Goal: Transaction & Acquisition: Purchase product/service

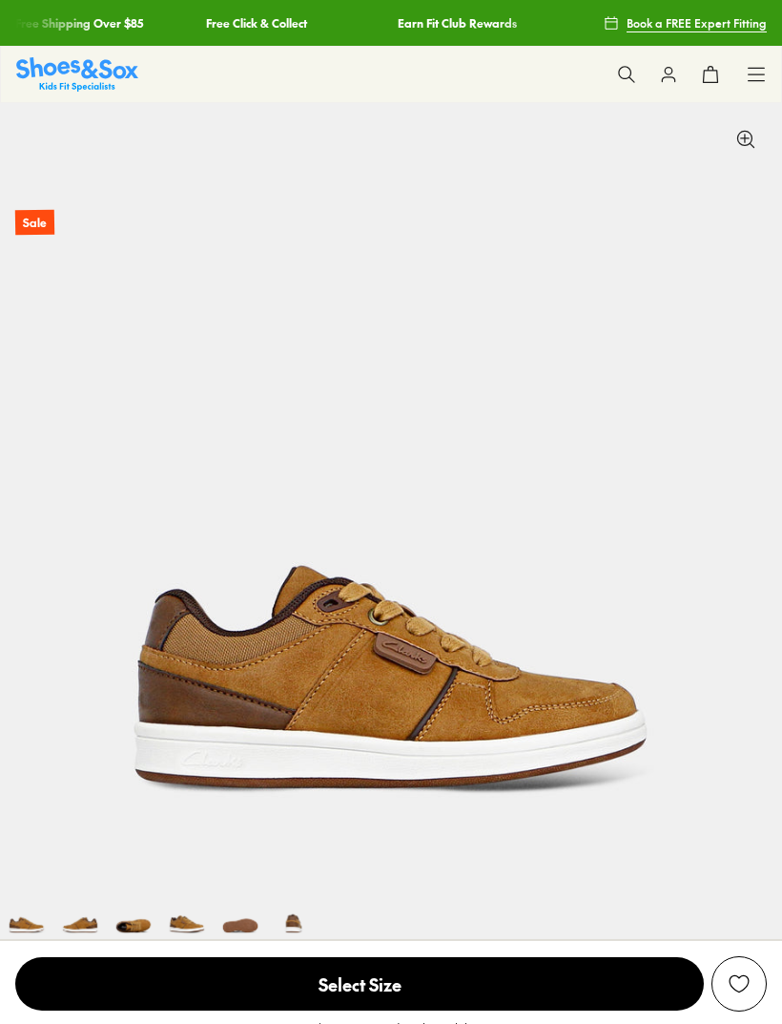
select select "*"
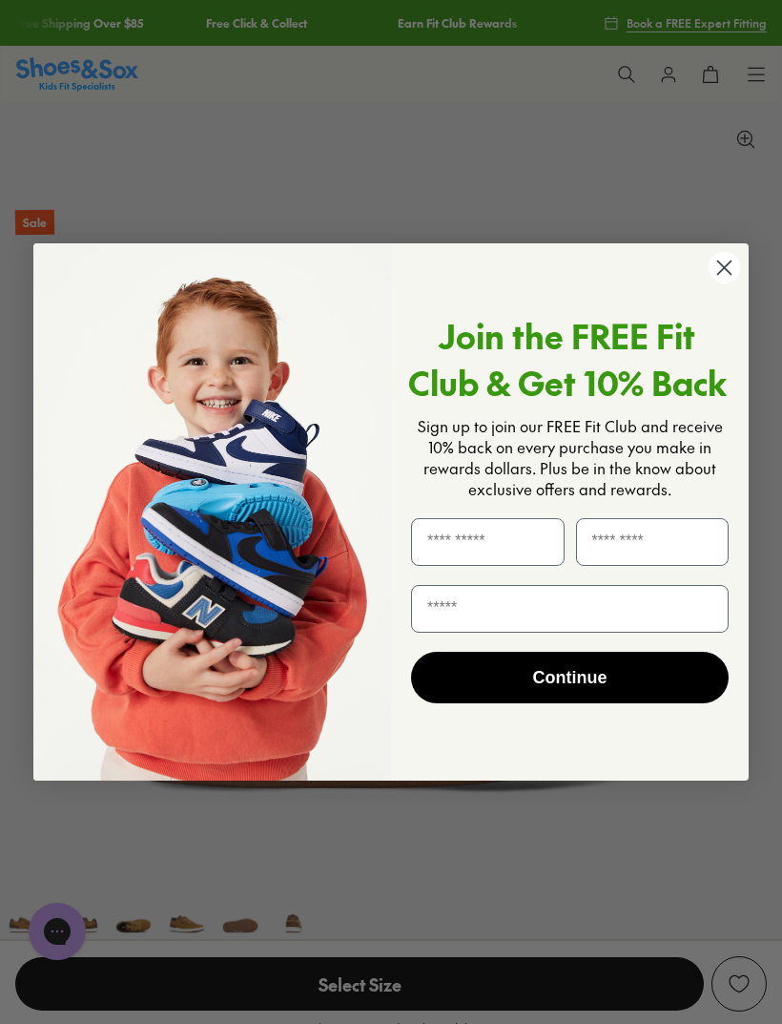
click at [716, 273] on circle "Close dialog" at bounding box center [724, 267] width 31 height 31
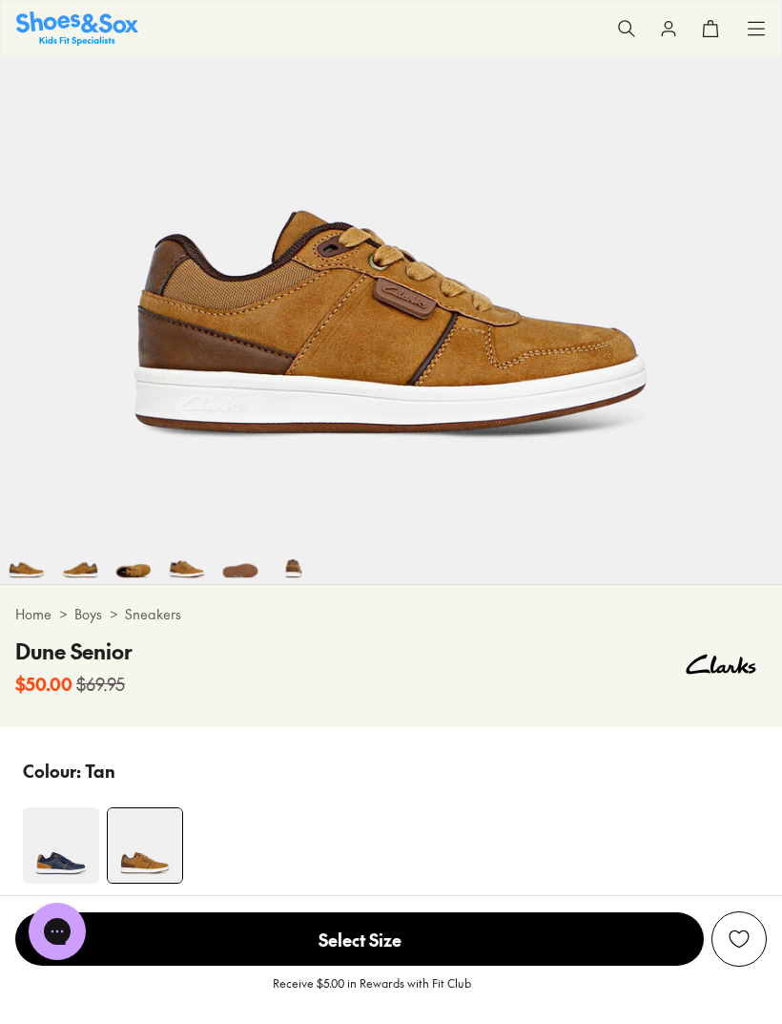
scroll to position [392, 0]
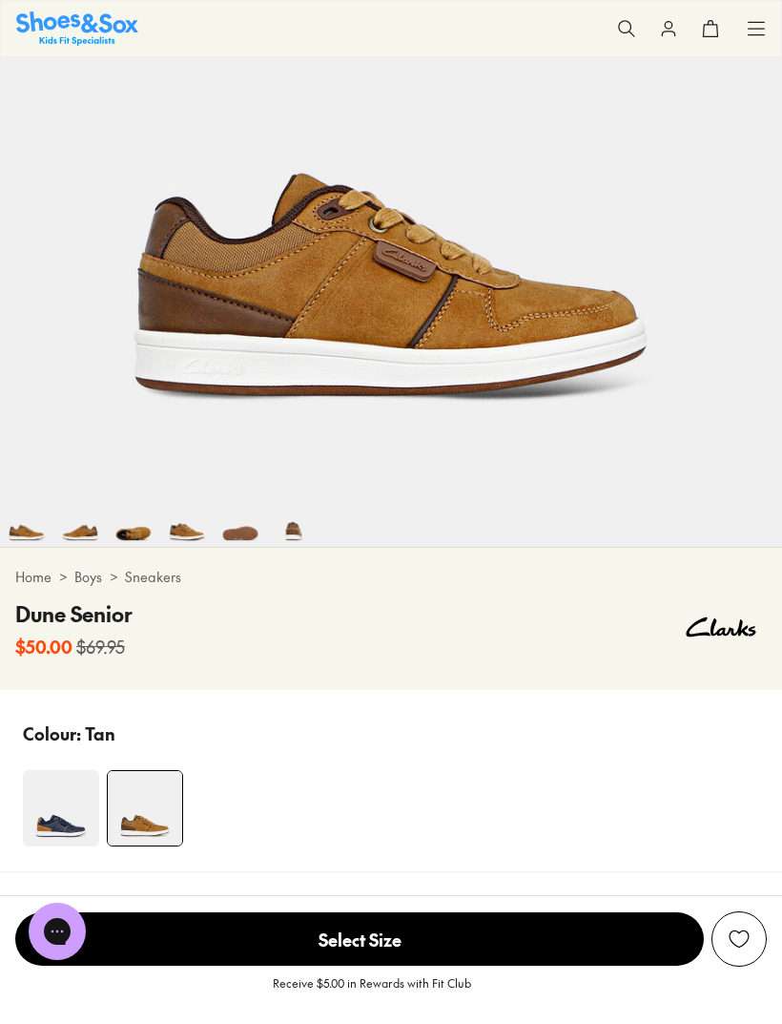
click at [60, 826] on img at bounding box center [61, 808] width 76 height 76
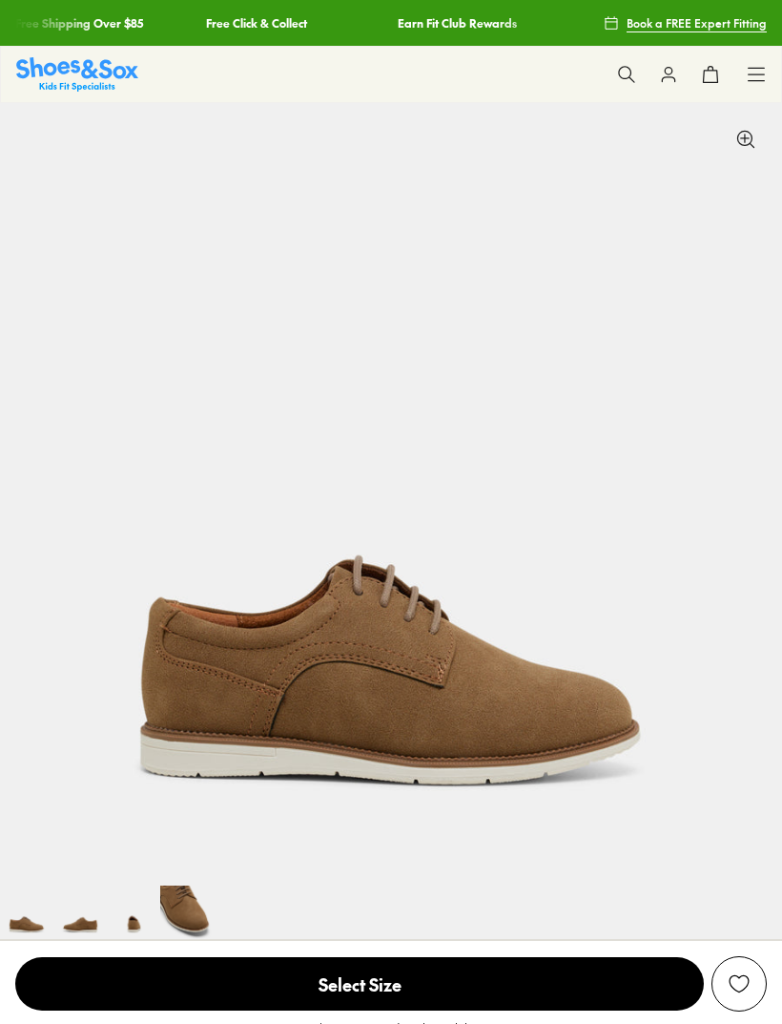
select select "*"
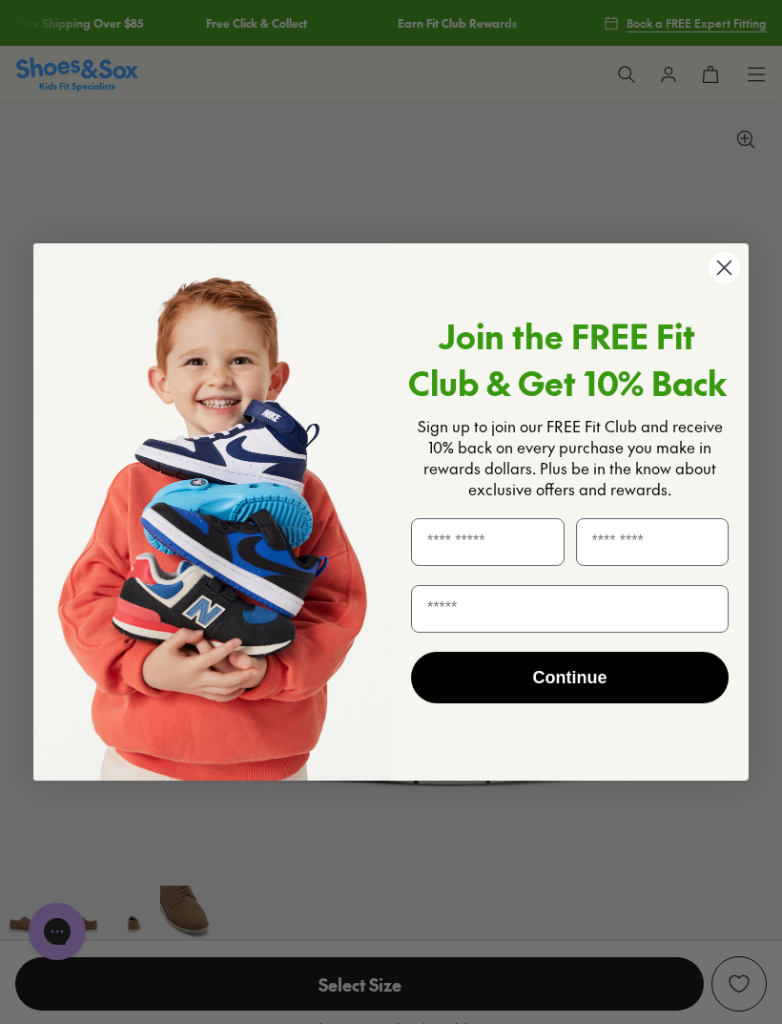
click at [720, 260] on circle "Close dialog" at bounding box center [724, 267] width 31 height 31
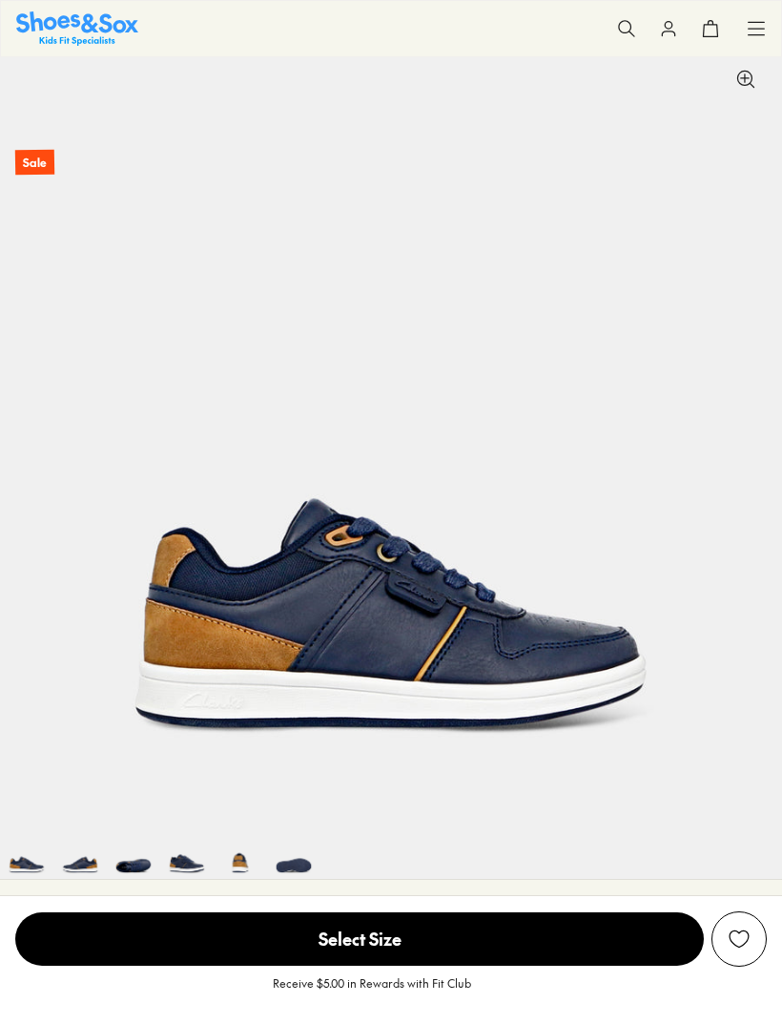
scroll to position [67, 0]
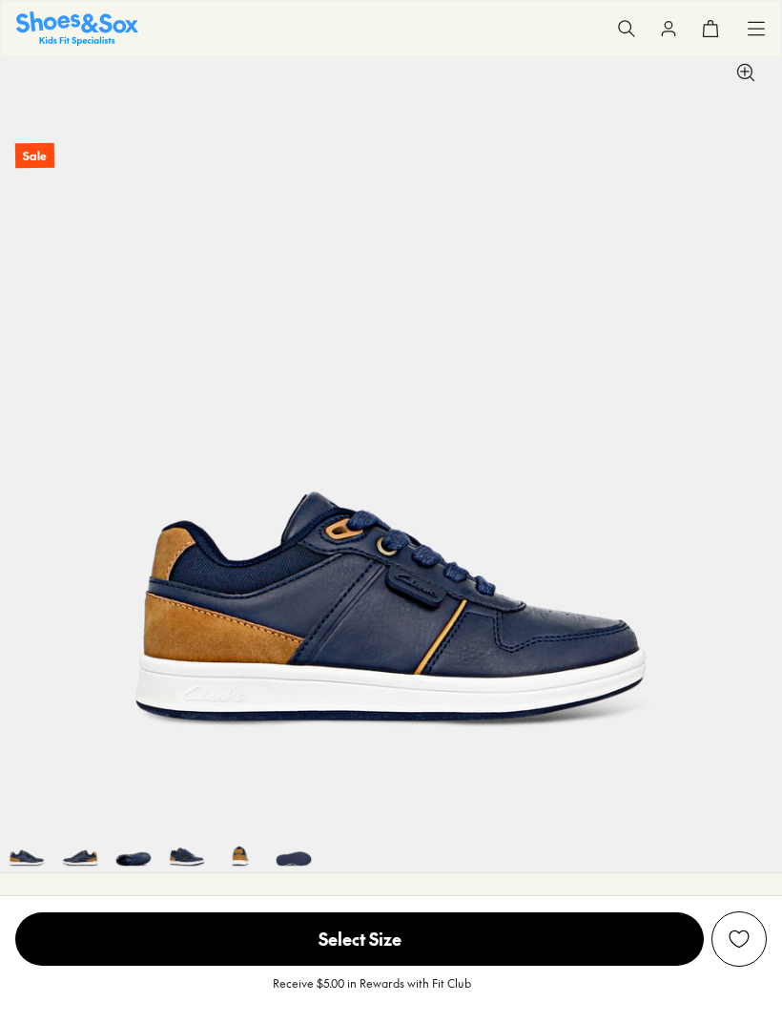
select select "*"
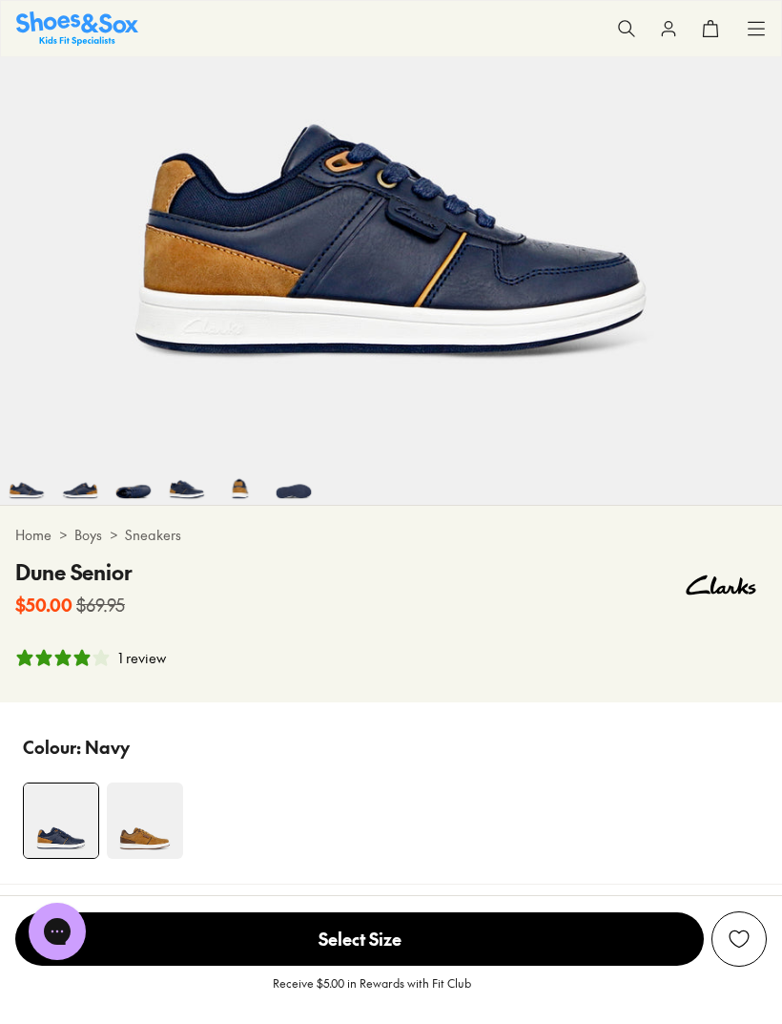
scroll to position [430, 0]
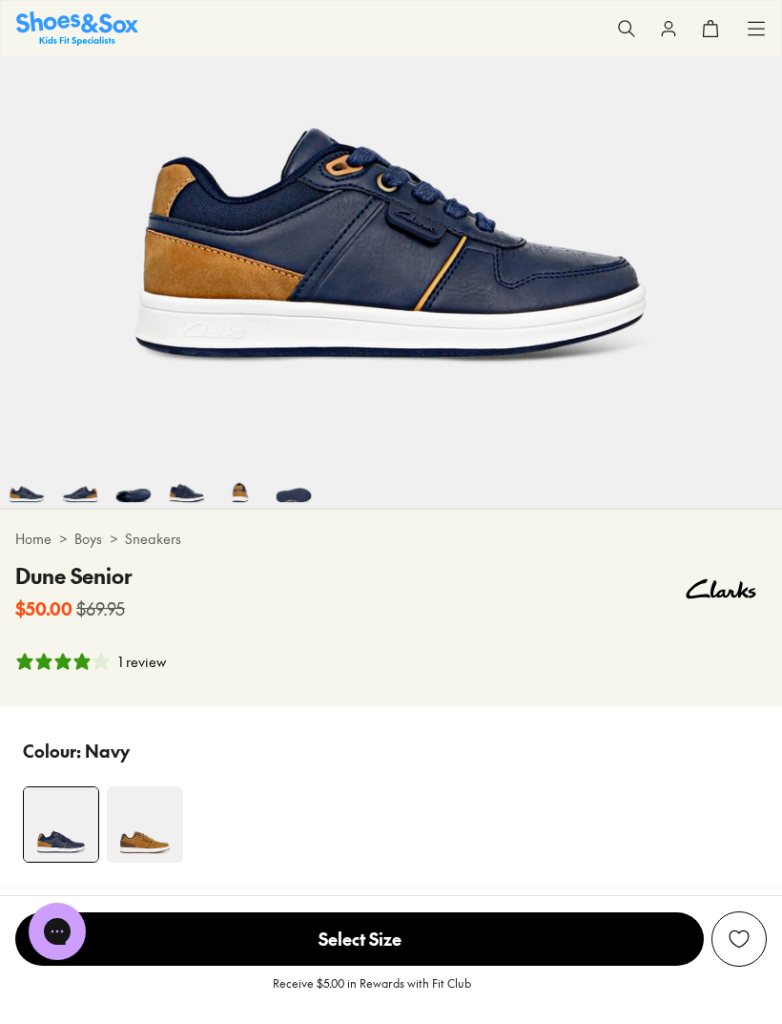
click at [144, 835] on img at bounding box center [145, 824] width 76 height 76
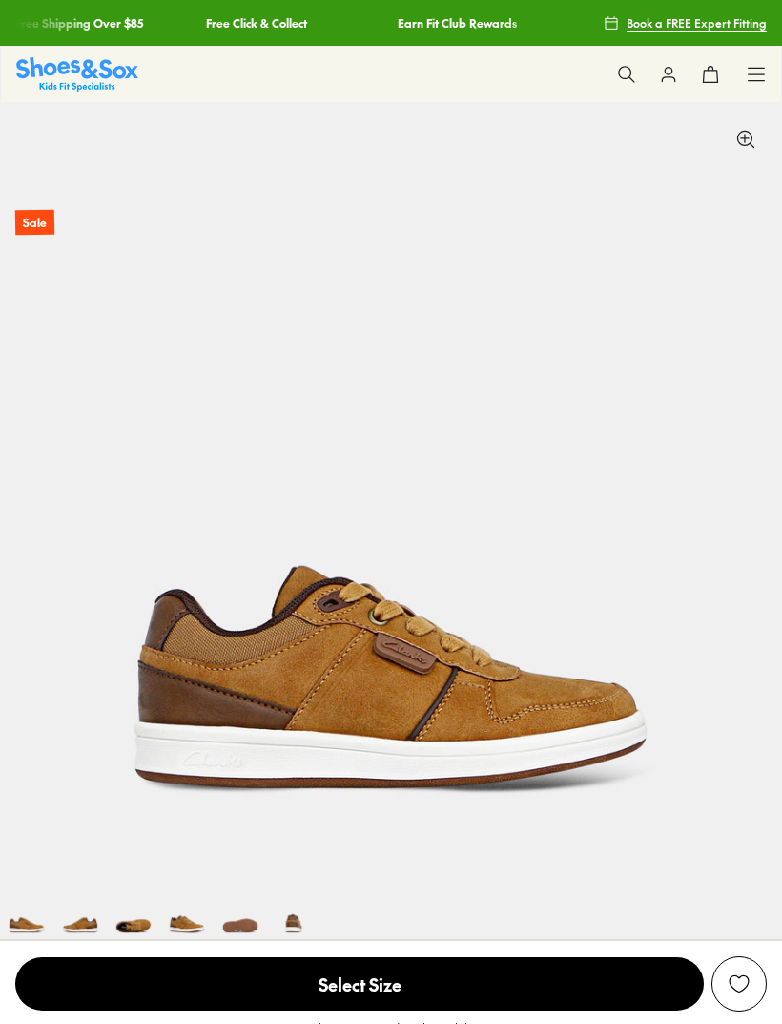
select select "*"
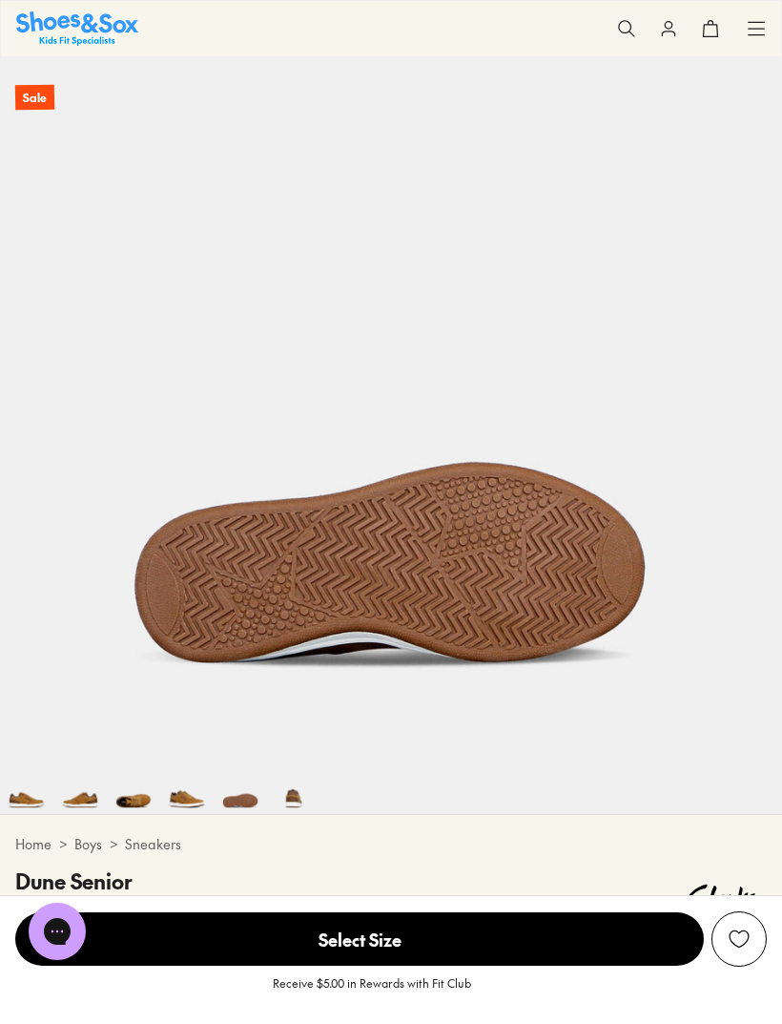
scroll to position [0, 3129]
click at [187, 795] on img at bounding box center [186, 786] width 53 height 53
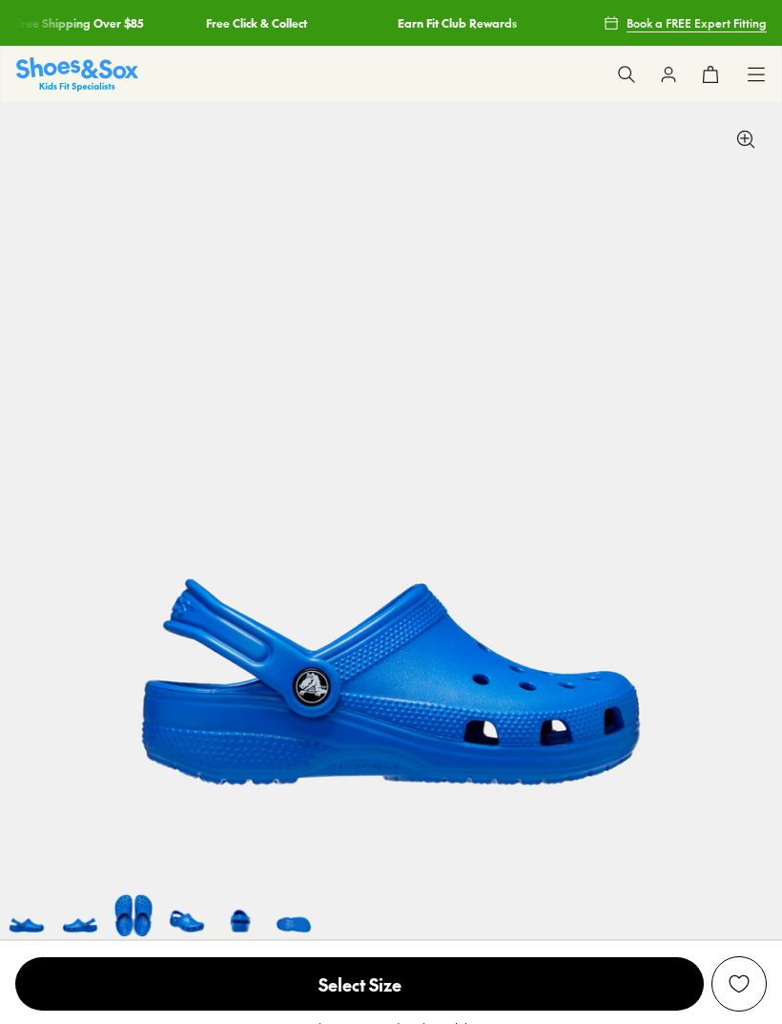
select select "*"
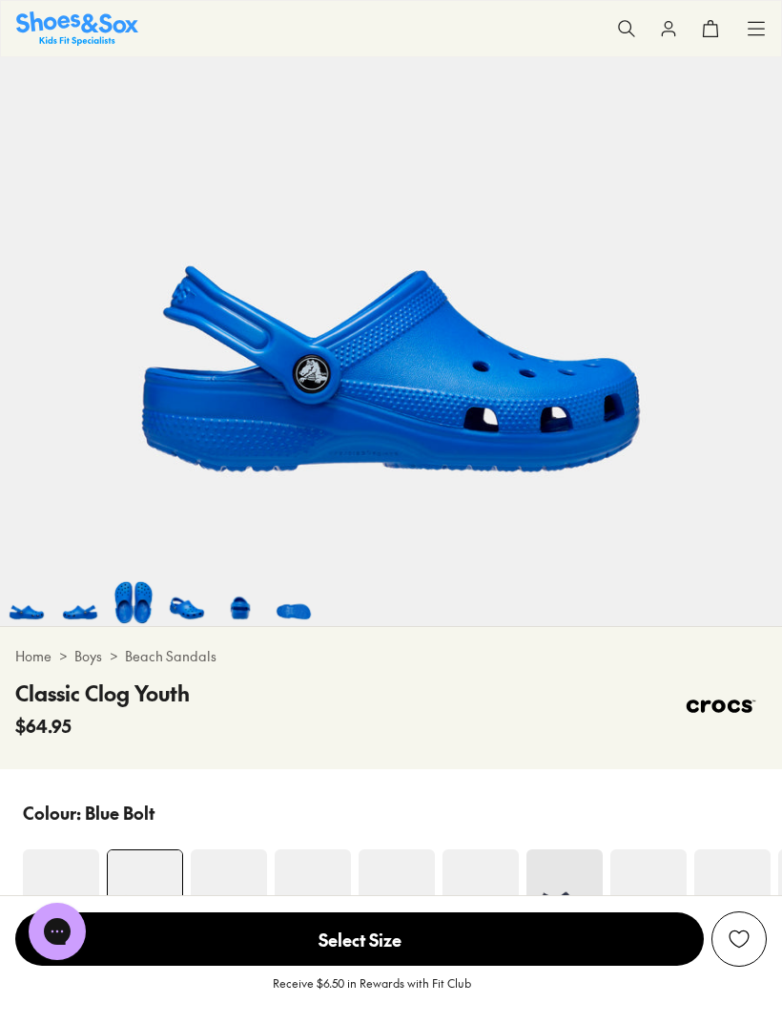
scroll to position [341, 0]
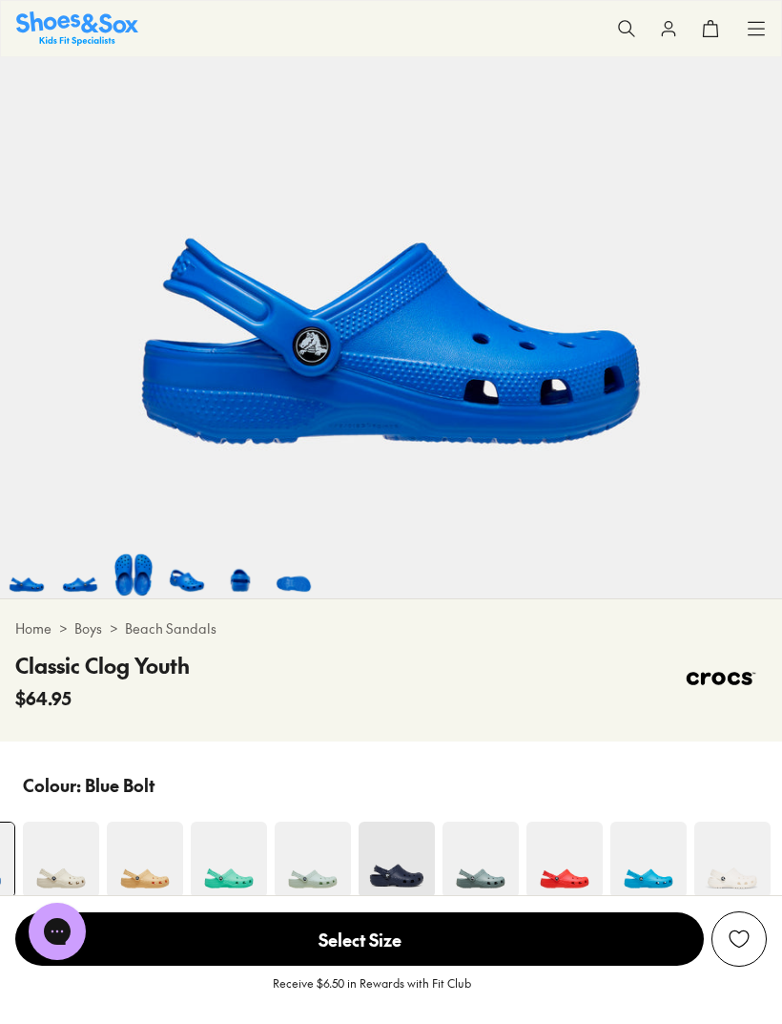
click at [646, 874] on img at bounding box center [649, 859] width 76 height 76
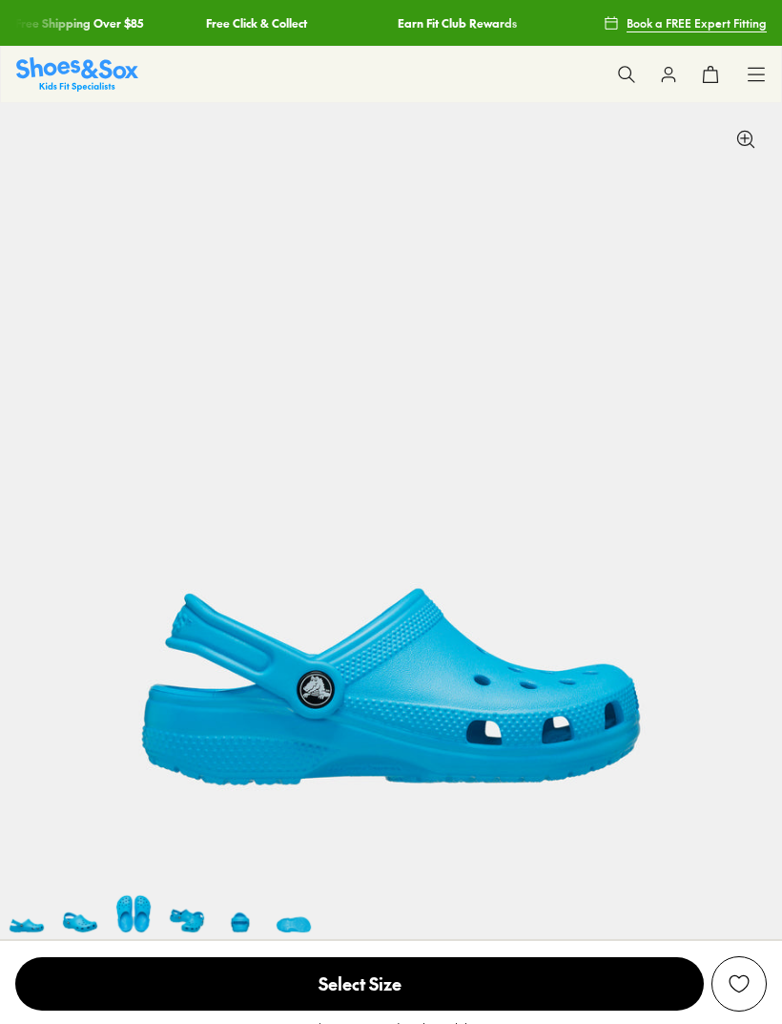
scroll to position [476, 0]
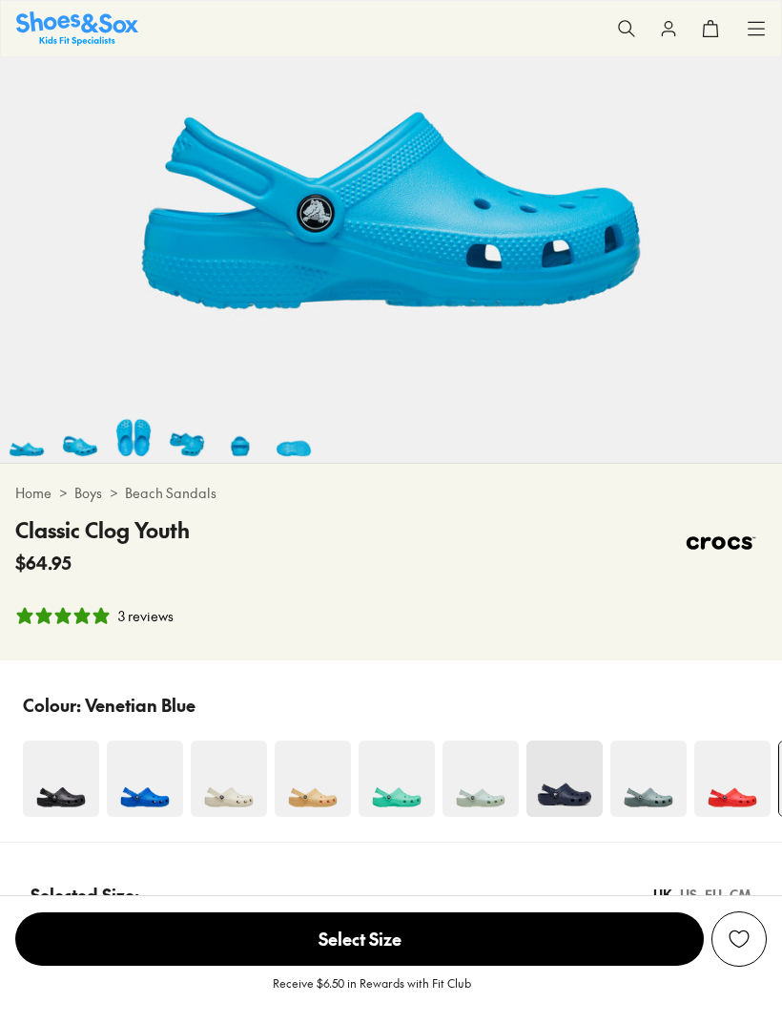
select select "*"
click at [142, 798] on img at bounding box center [145, 778] width 76 height 76
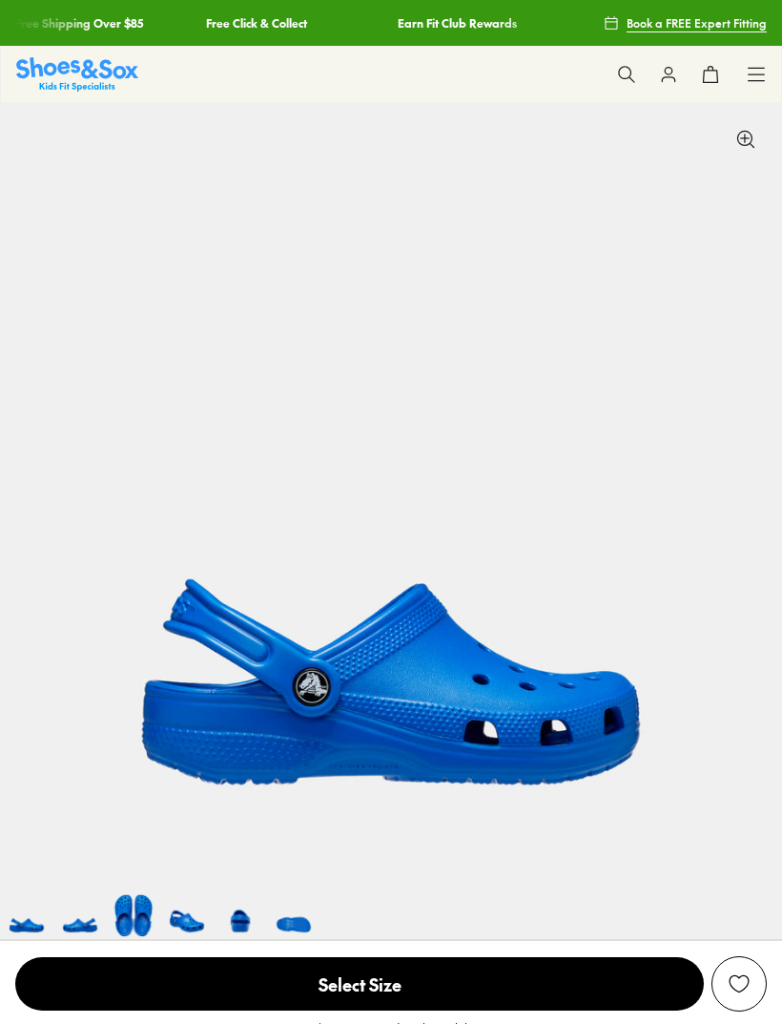
scroll to position [0, -58]
select select "*"
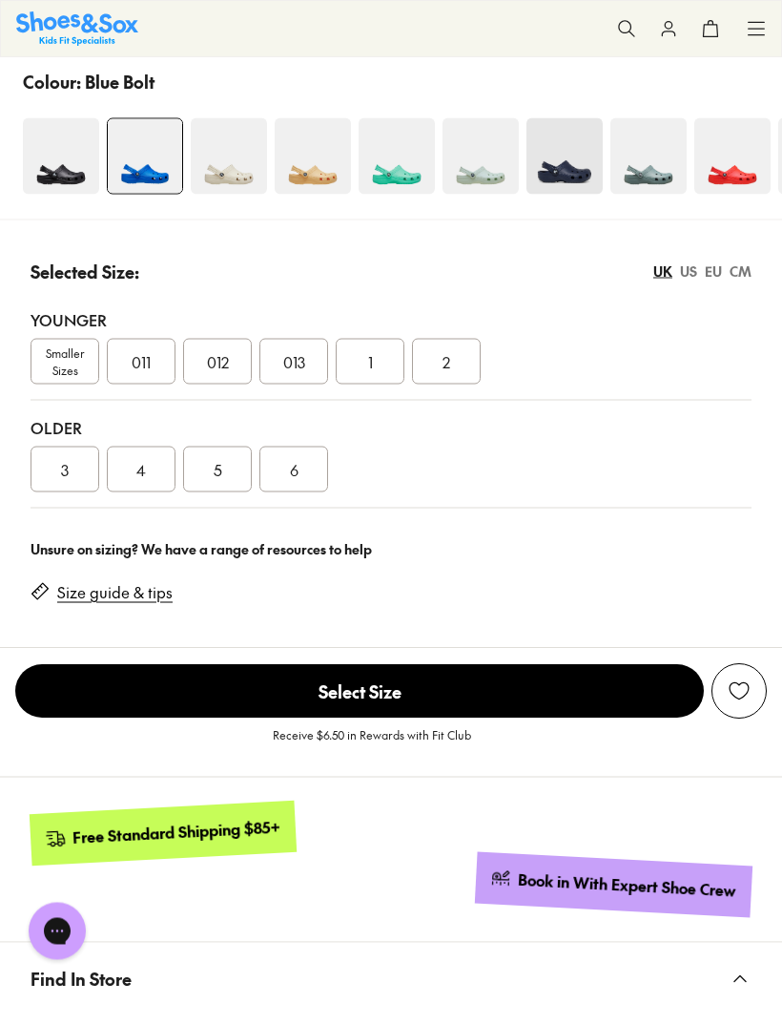
scroll to position [1047, 0]
